Goal: Information Seeking & Learning: Understand process/instructions

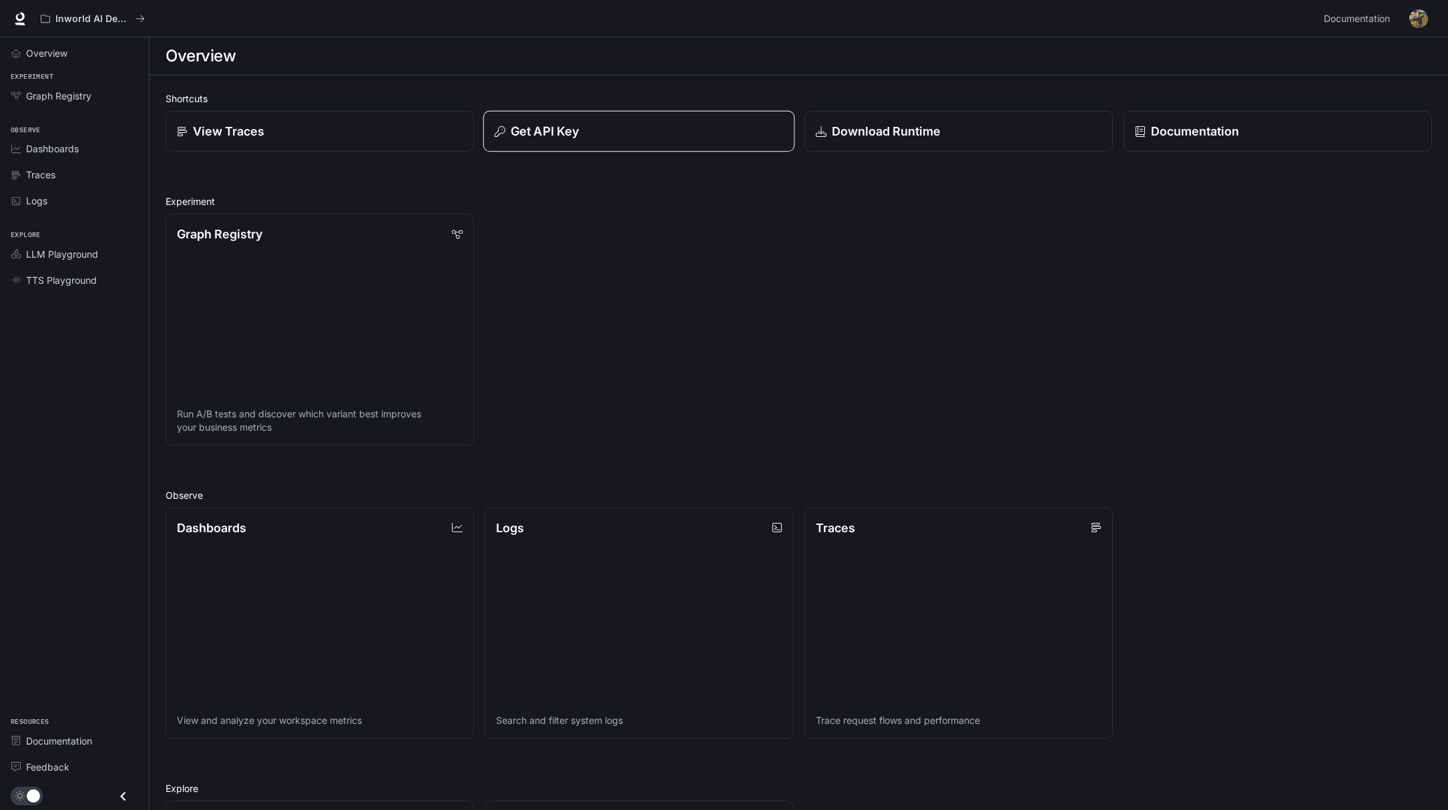
click at [585, 134] on div "Get API Key" at bounding box center [639, 131] width 289 height 18
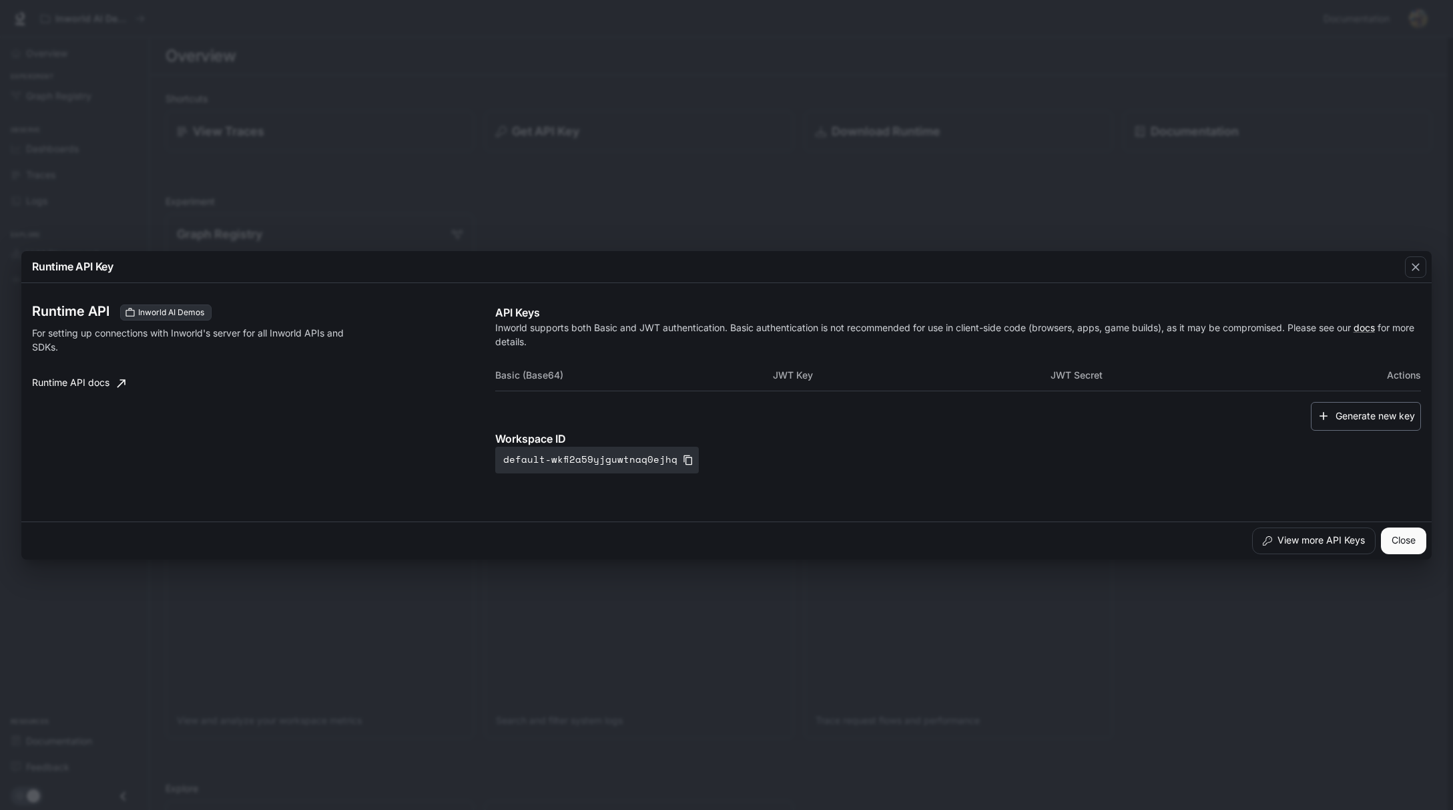
click at [1356, 411] on button "Generate new key" at bounding box center [1366, 416] width 110 height 29
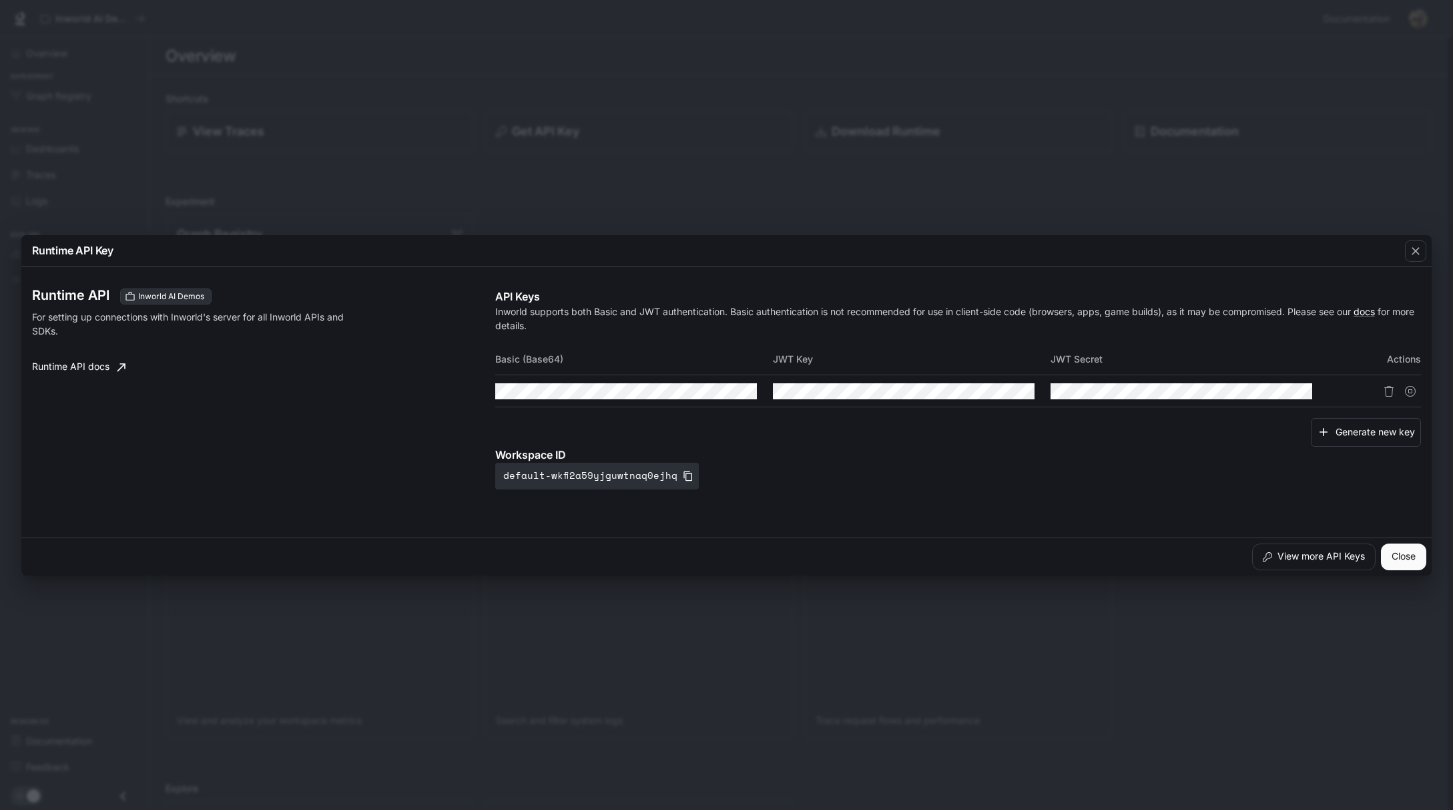
click at [1395, 549] on button "Close" at bounding box center [1403, 556] width 45 height 27
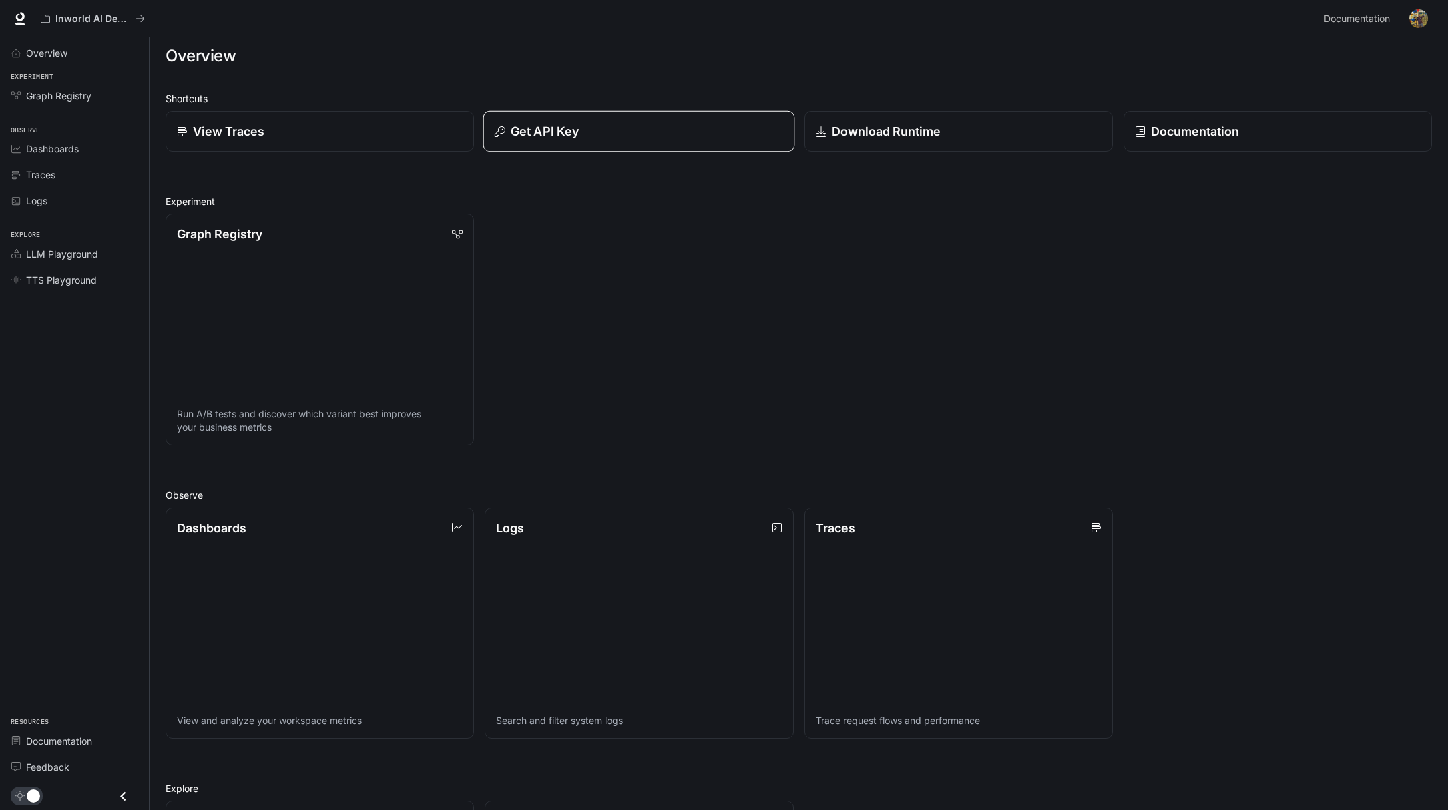
click at [523, 133] on p "Get API Key" at bounding box center [545, 131] width 68 height 18
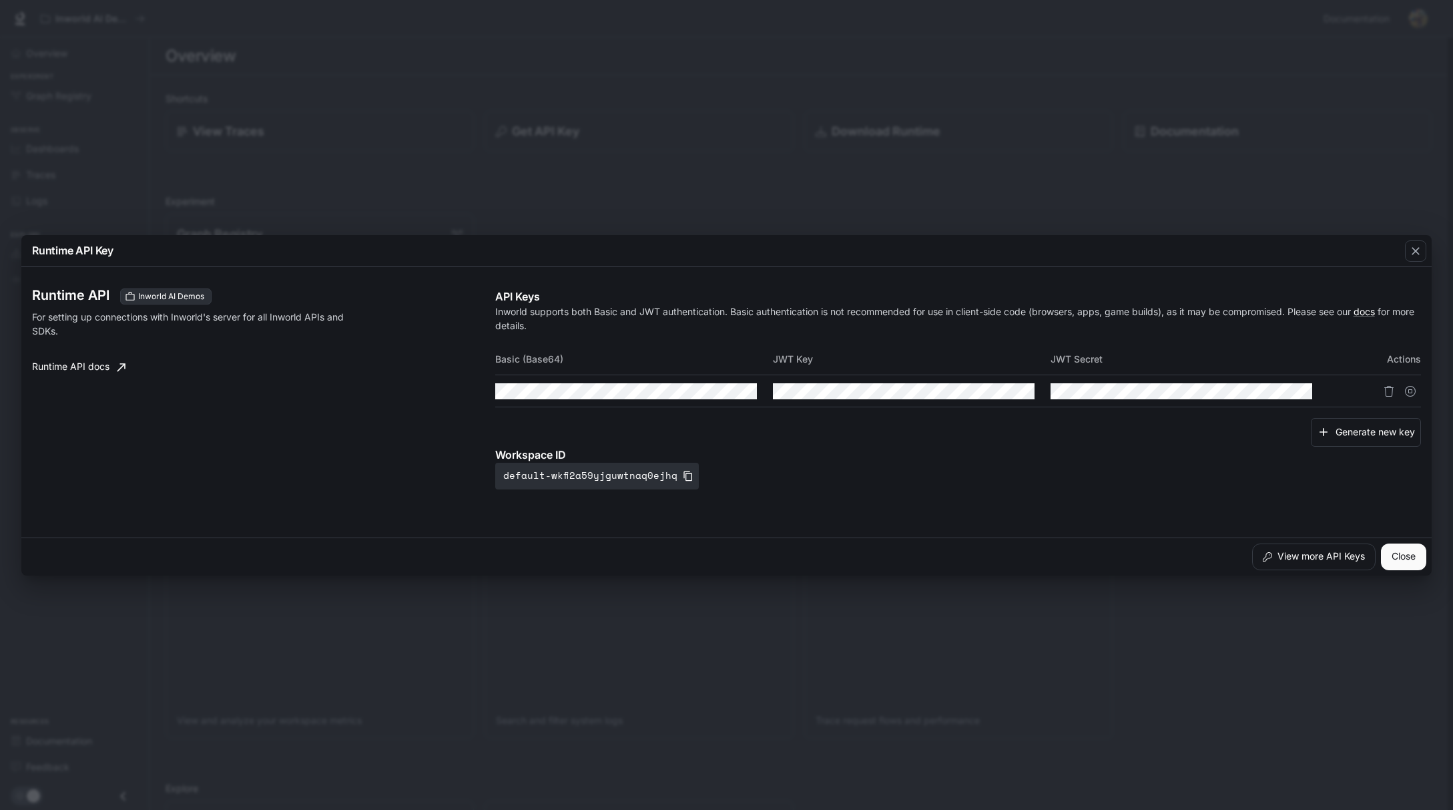
click at [477, 118] on div "Runtime API Key Runtime API Inworld AI Demos For setting up connections with In…" at bounding box center [726, 405] width 1453 height 810
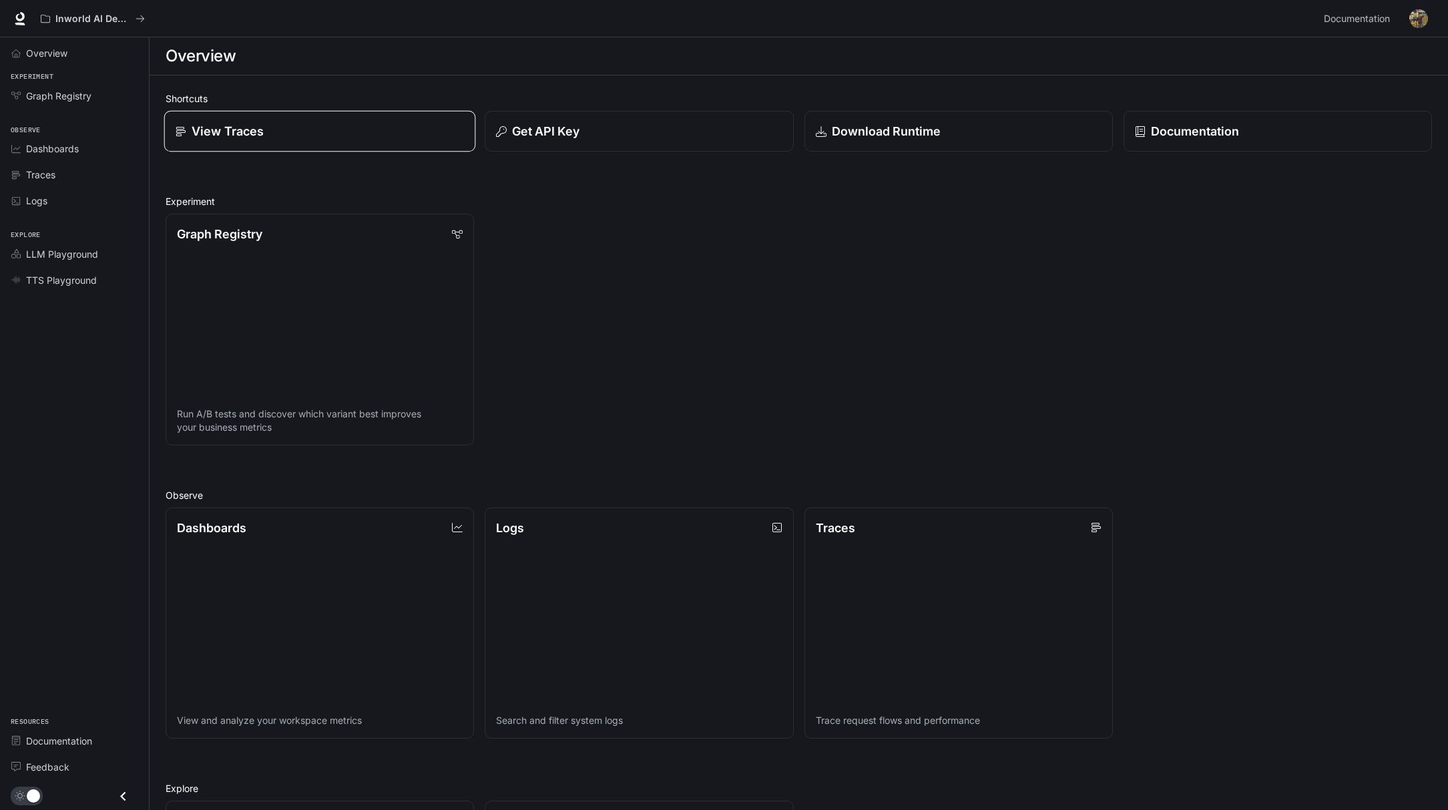
click at [327, 136] on div "View Traces" at bounding box center [320, 131] width 289 height 18
click at [1186, 139] on p "Documentation" at bounding box center [1194, 131] width 89 height 18
click at [571, 138] on p "Get API Key" at bounding box center [545, 131] width 68 height 18
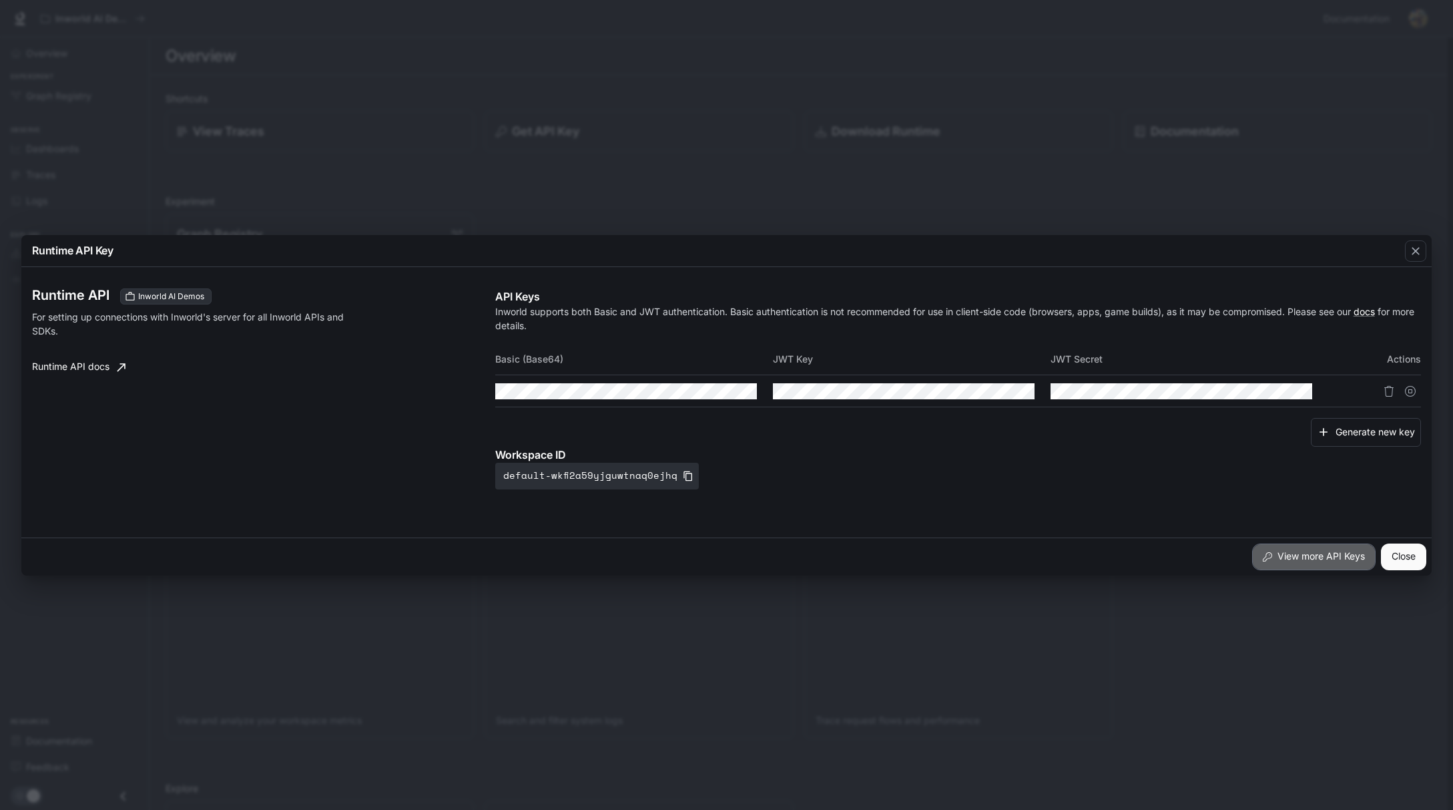
click at [1289, 553] on button "View more API Keys" at bounding box center [1314, 556] width 124 height 27
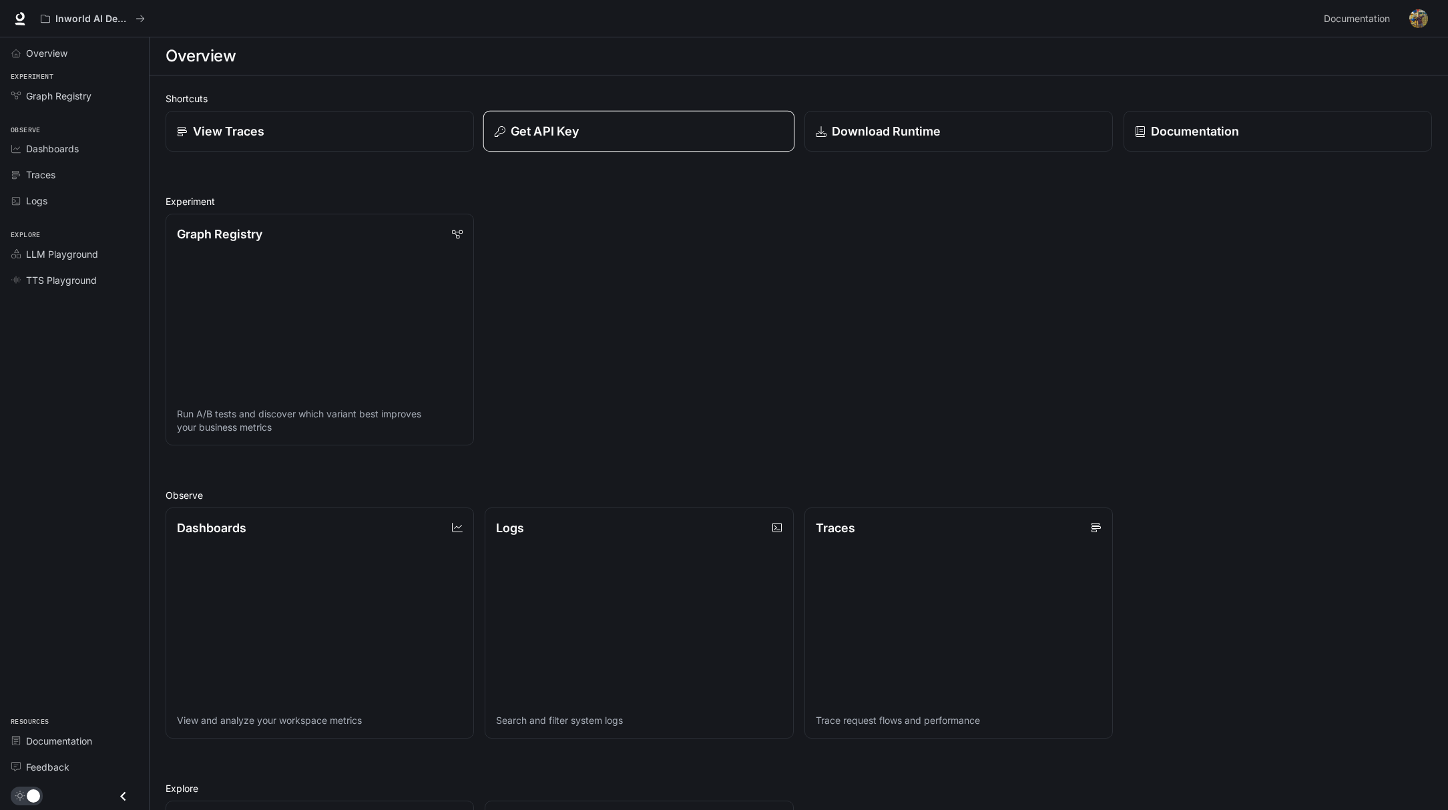
click at [525, 138] on p "Get API Key" at bounding box center [545, 131] width 68 height 18
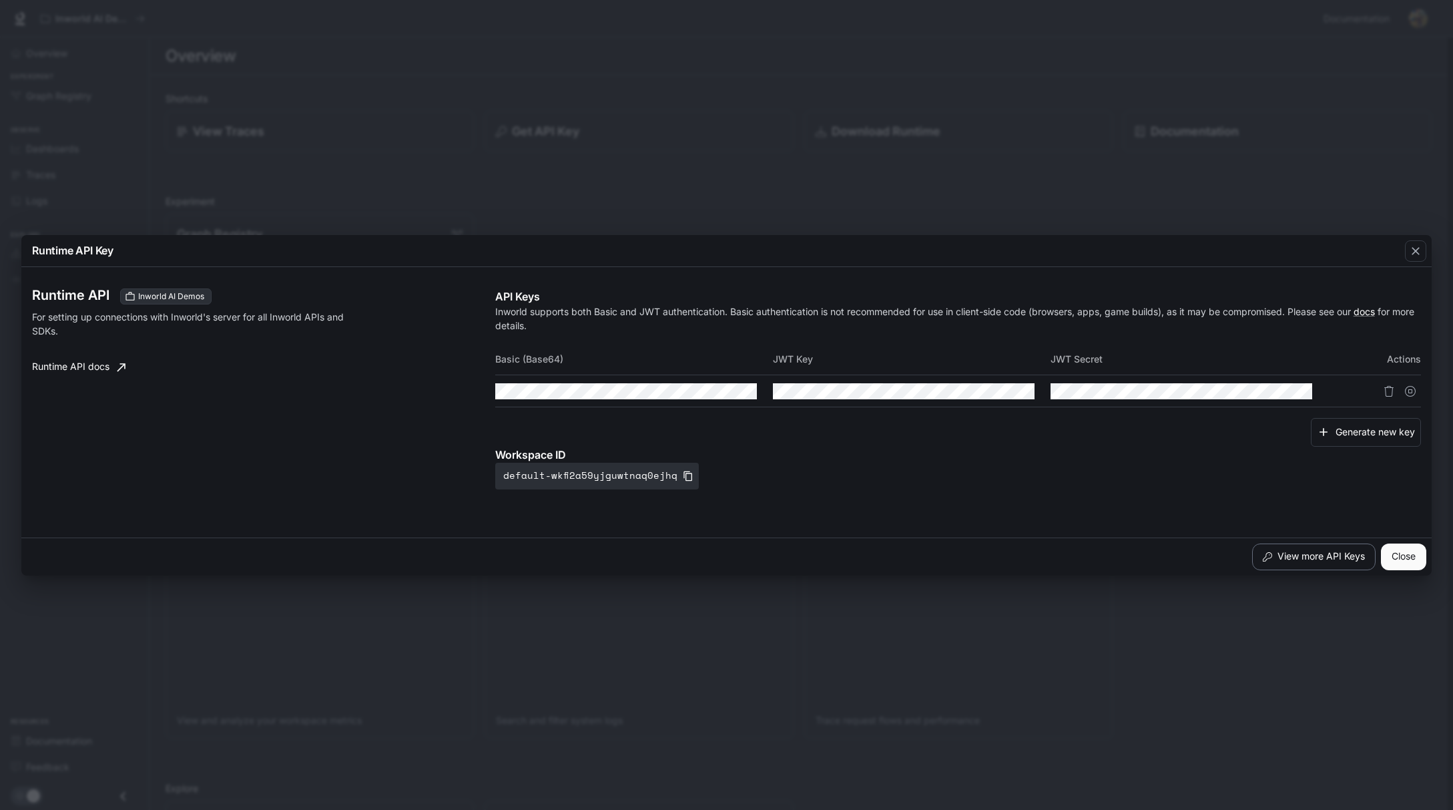
click at [1274, 557] on button "View more API Keys" at bounding box center [1314, 556] width 124 height 27
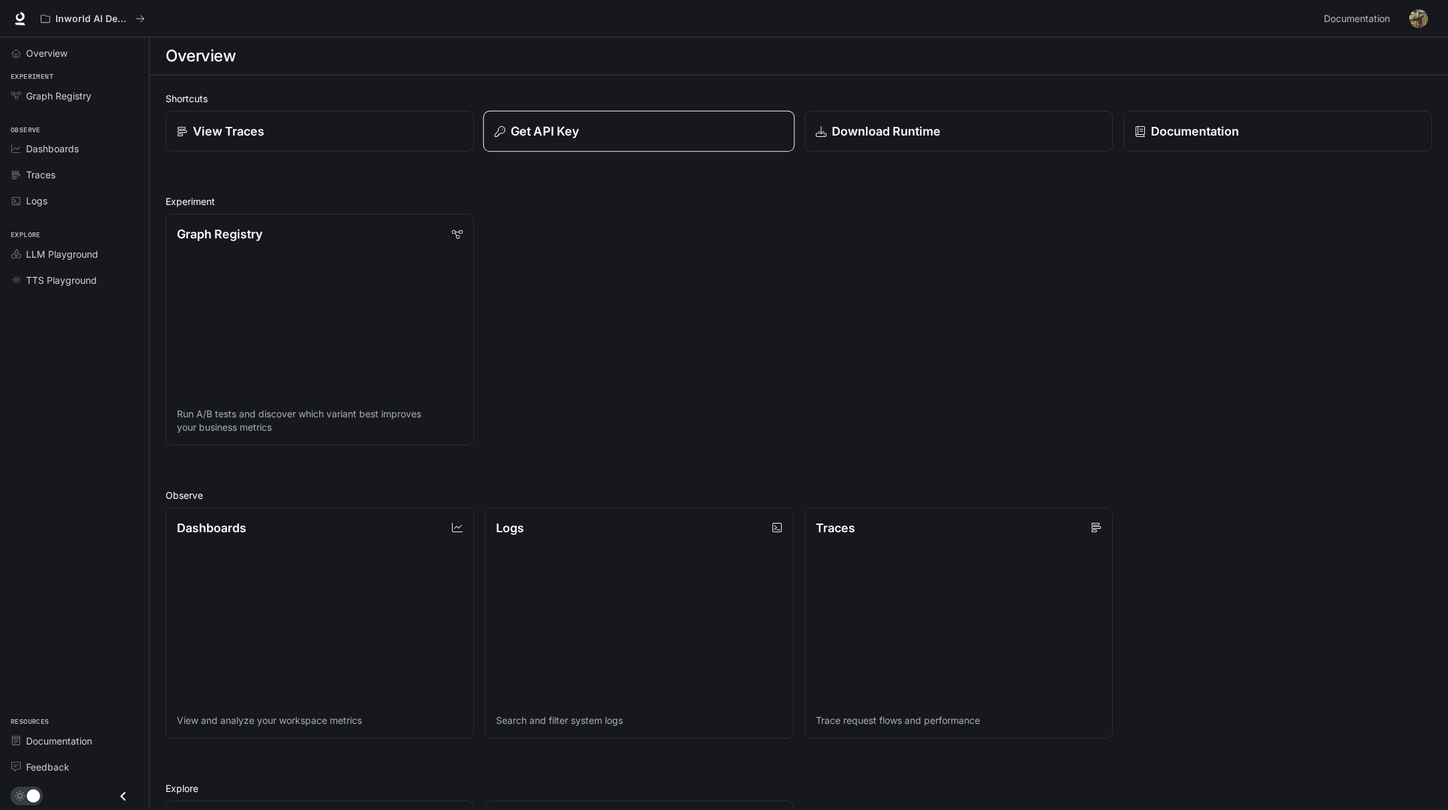
click at [614, 115] on button "Get API Key" at bounding box center [639, 131] width 312 height 41
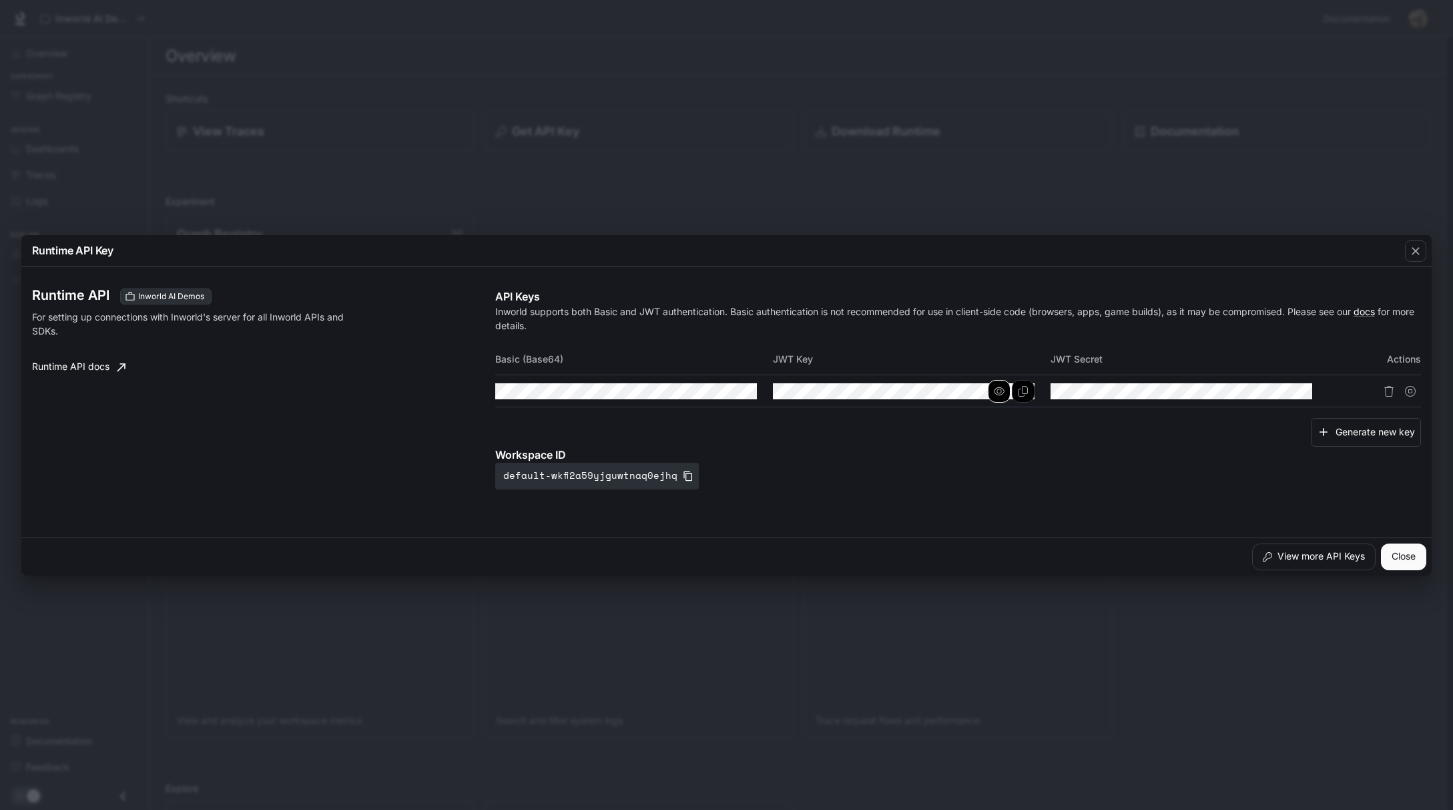
click at [994, 395] on icon "button" at bounding box center [999, 391] width 11 height 11
click at [742, 392] on icon "Copy Basic (Base64)" at bounding box center [745, 391] width 11 height 11
click at [1093, 162] on div "Runtime API Key Runtime API Inworld AI Demos For setting up connections with In…" at bounding box center [726, 405] width 1453 height 810
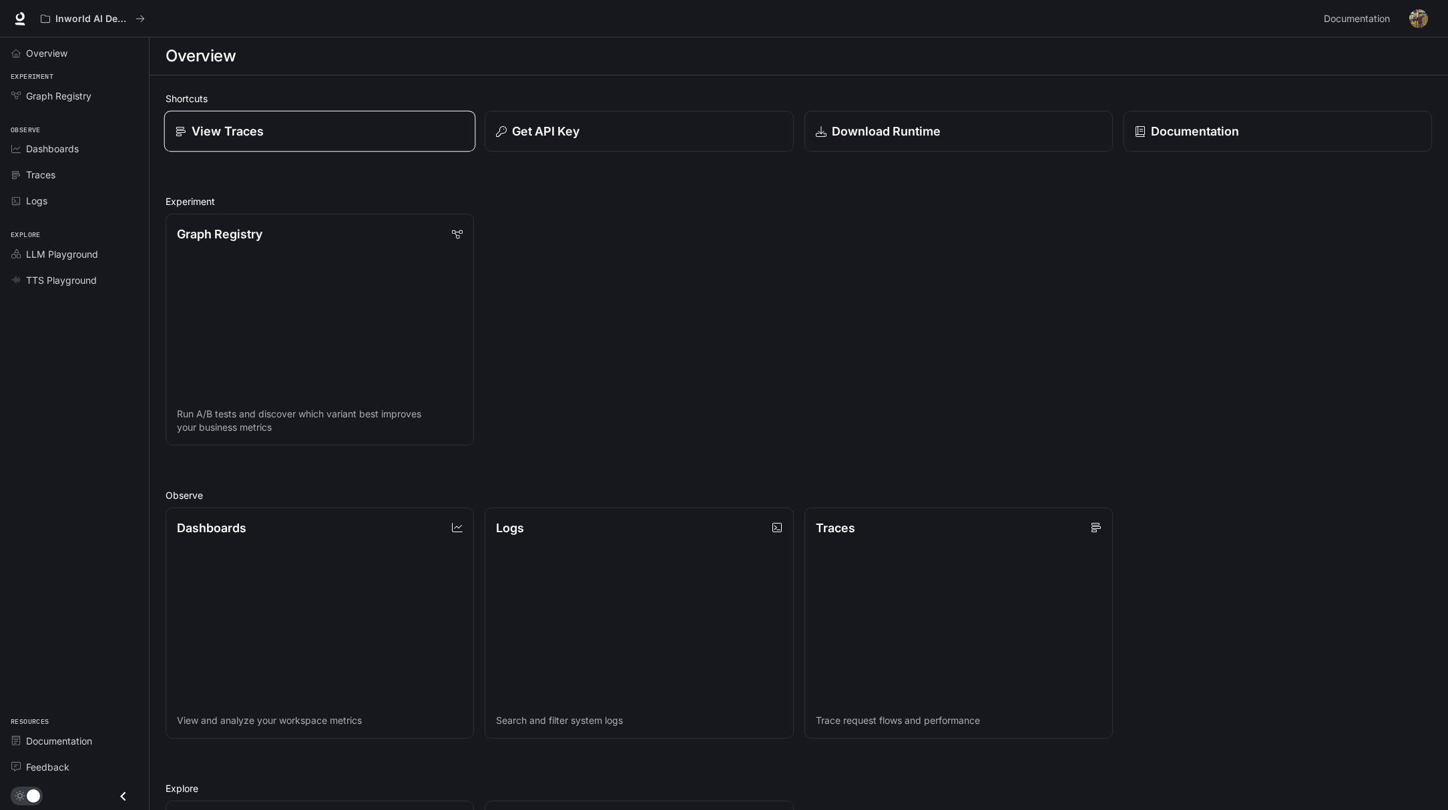
click at [292, 125] on div "View Traces" at bounding box center [320, 131] width 289 height 18
click at [1389, 22] on span "Documentation" at bounding box center [1357, 19] width 66 height 17
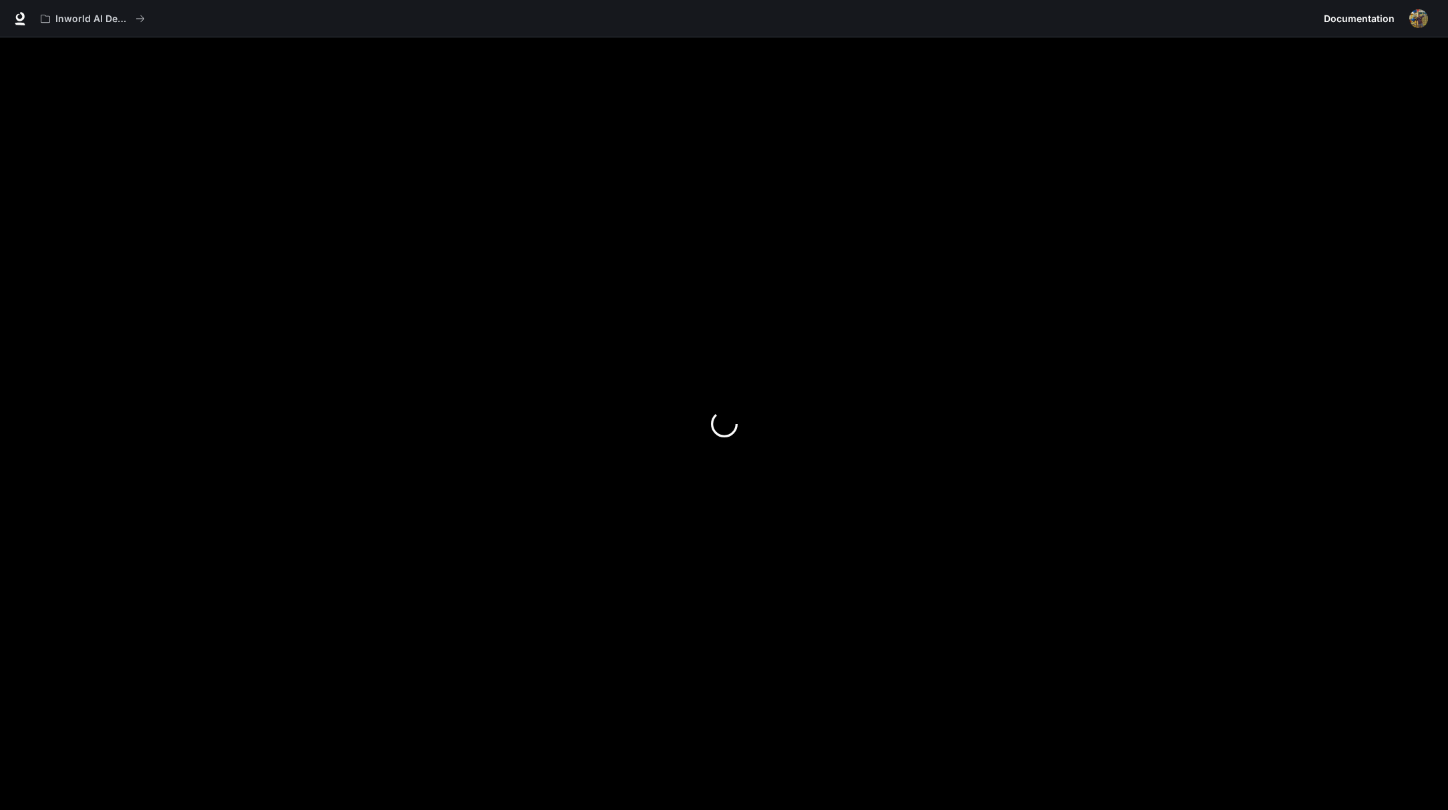
click at [1422, 21] on img "button" at bounding box center [1418, 18] width 19 height 19
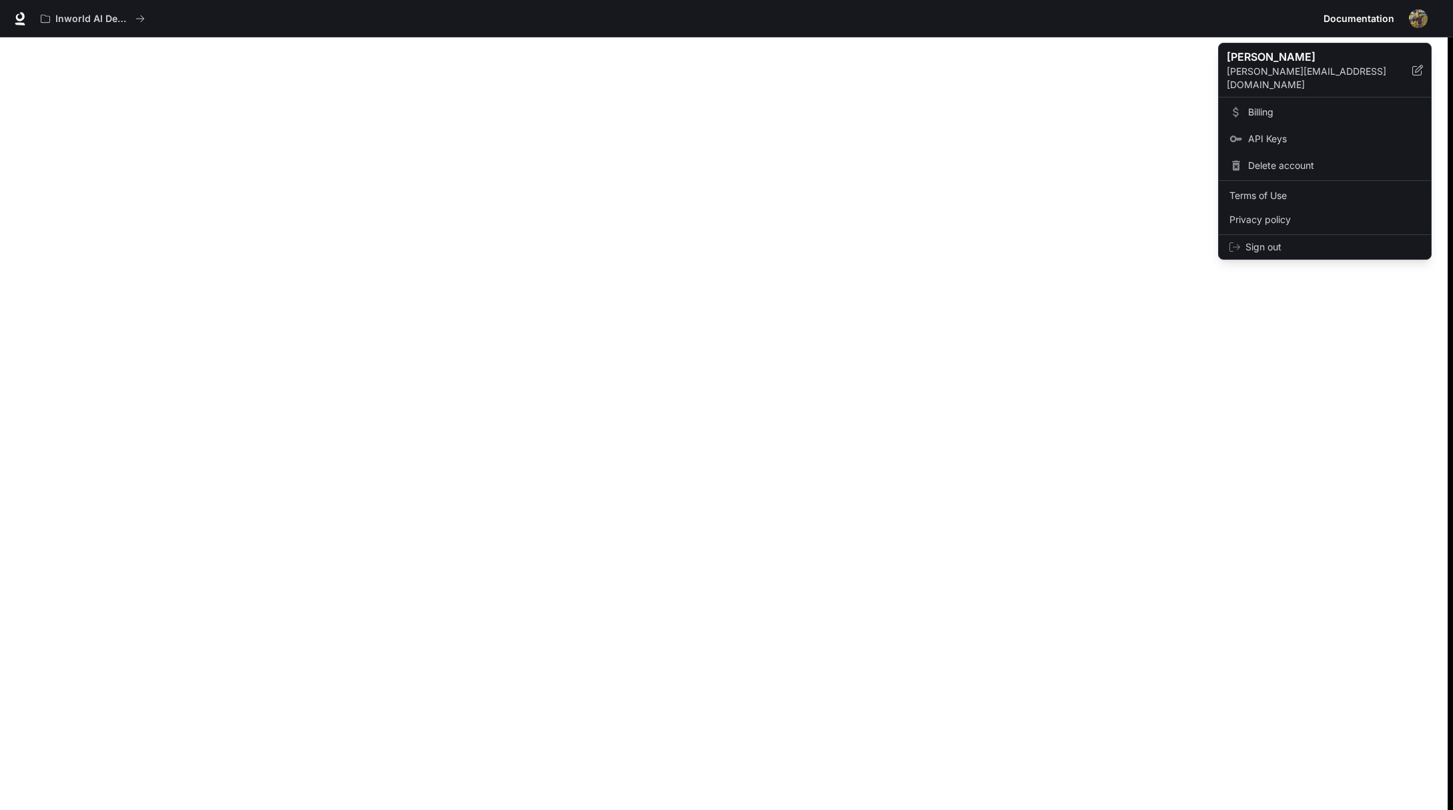
click at [1306, 105] on span "Billing" at bounding box center [1334, 111] width 172 height 13
